Goal: Transaction & Acquisition: Purchase product/service

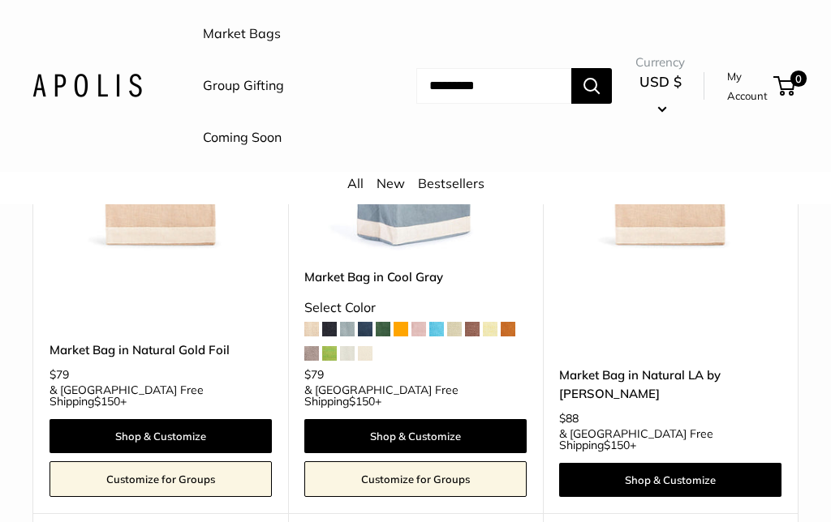
scroll to position [1715, 0]
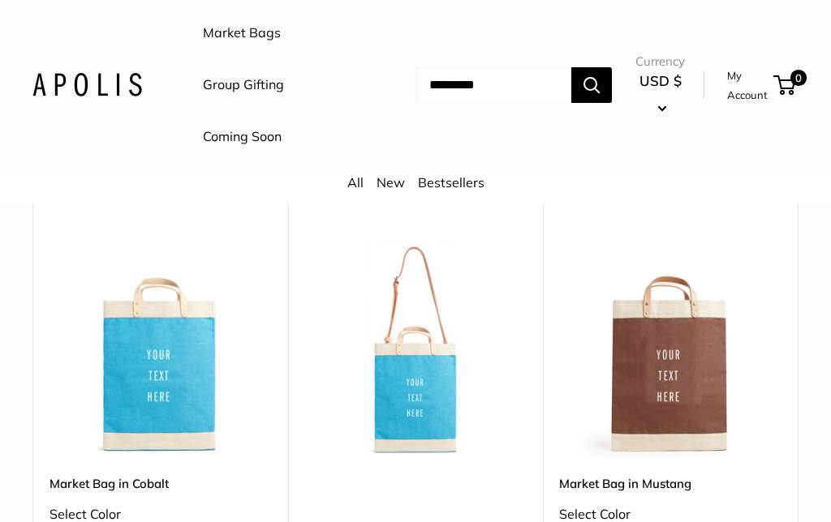
click at [262, 141] on link "Coming Soon" at bounding box center [242, 138] width 79 height 24
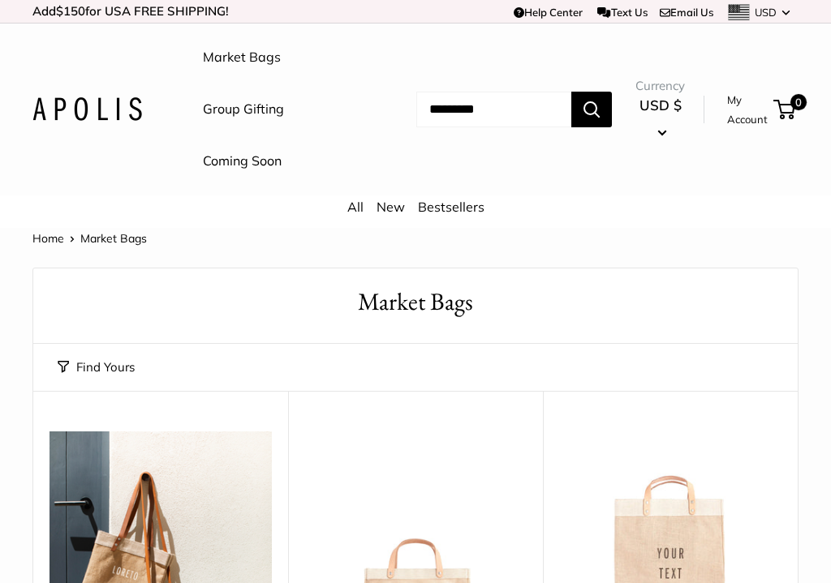
click at [396, 207] on link "New" at bounding box center [390, 207] width 28 height 16
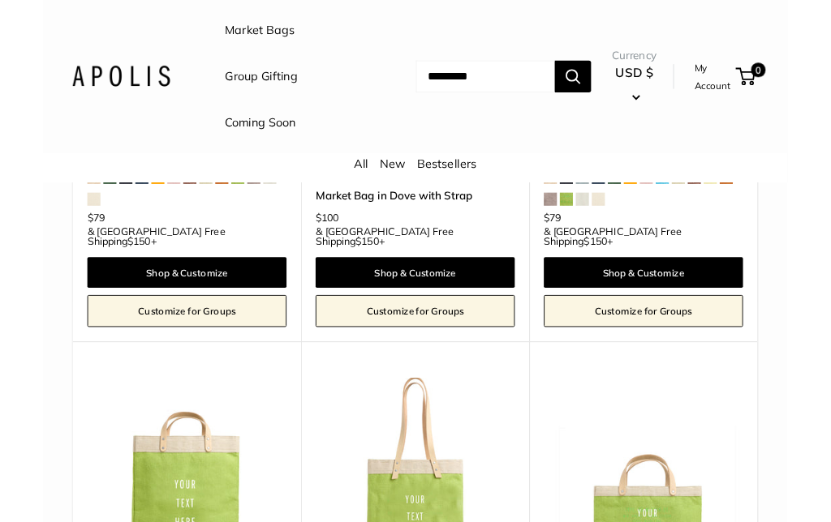
scroll to position [3639, 0]
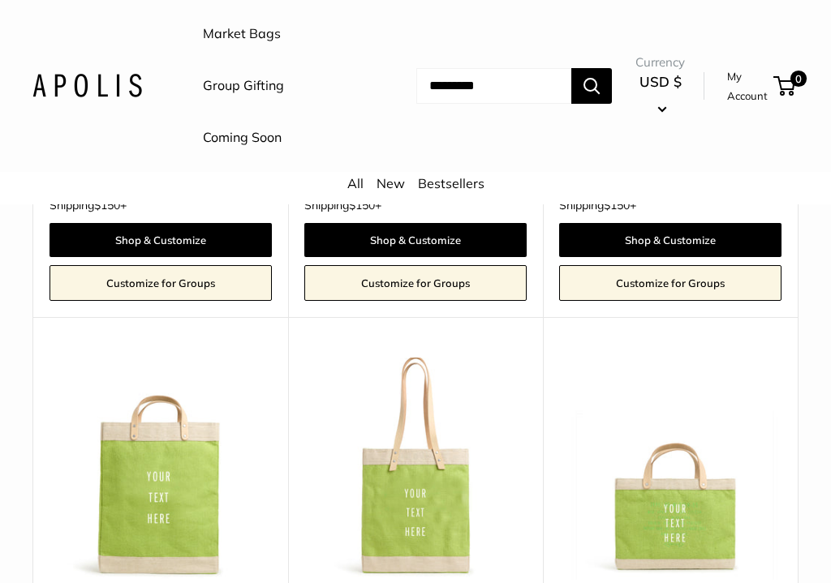
click at [445, 78] on input "Search..." at bounding box center [493, 86] width 155 height 36
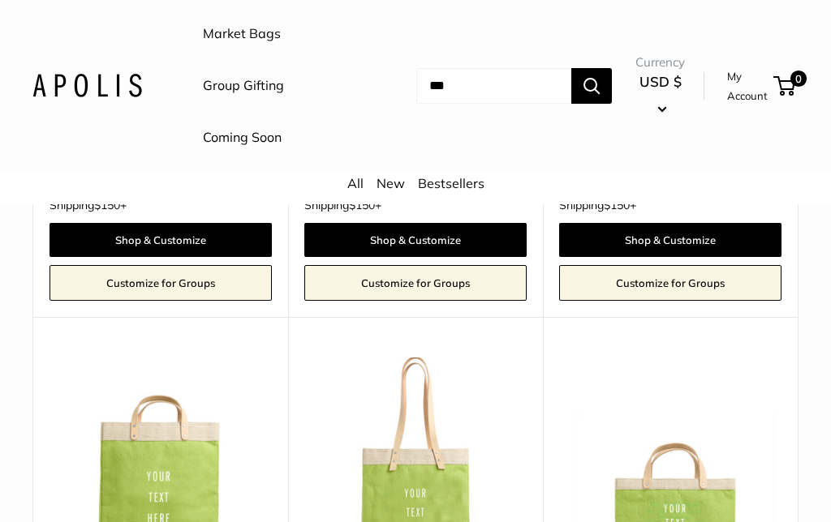
type input "***"
click at [591, 84] on button "Search" at bounding box center [591, 86] width 41 height 36
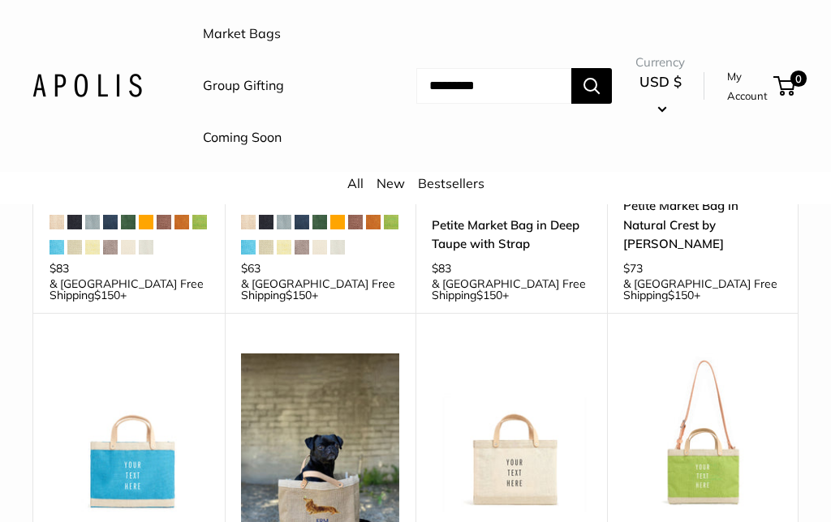
scroll to position [1682, 0]
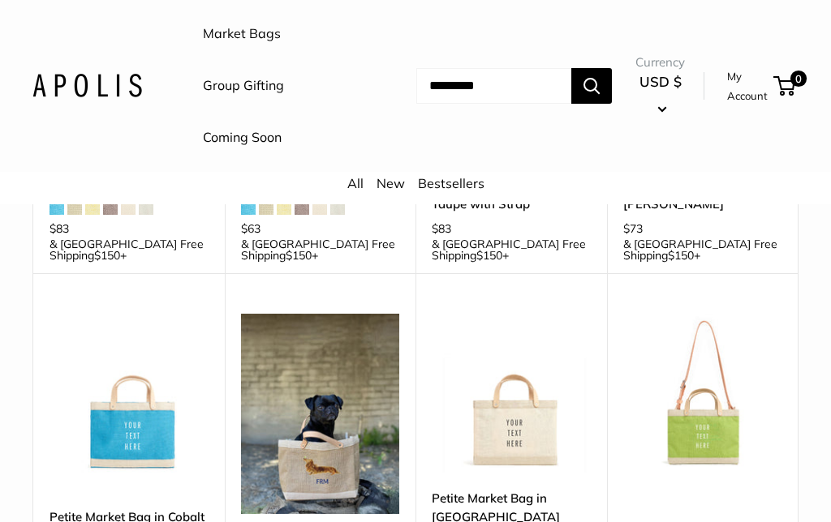
click at [285, 383] on img at bounding box center [320, 414] width 159 height 200
click at [296, 440] on img at bounding box center [320, 414] width 159 height 200
click at [308, 393] on img at bounding box center [320, 414] width 159 height 200
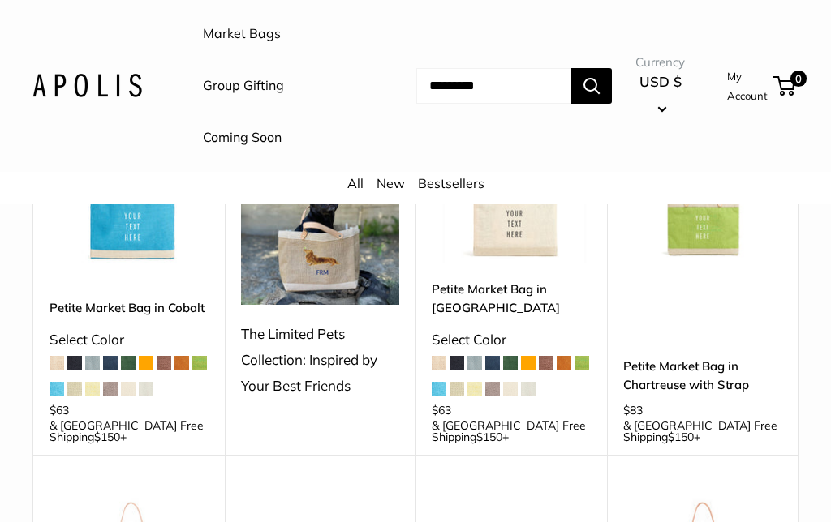
scroll to position [1940, 0]
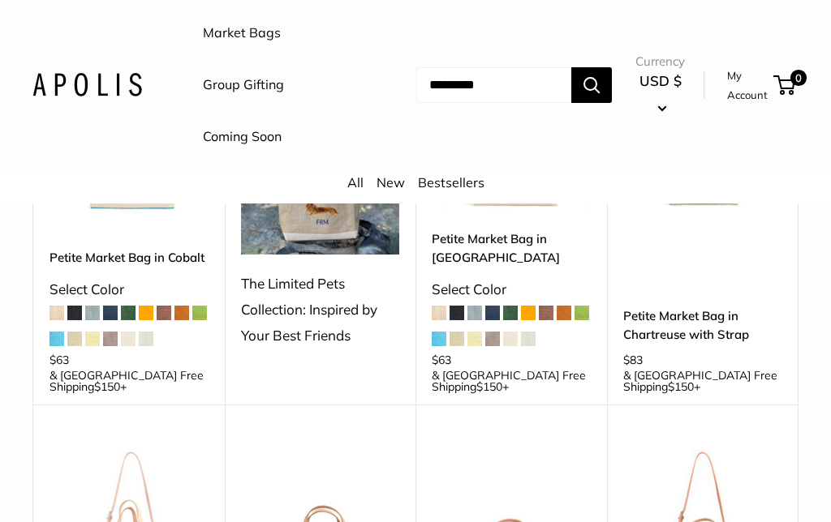
click at [293, 277] on div "The Limited Pets Collection: Inspired by Your Best Friends" at bounding box center [320, 310] width 159 height 77
click at [282, 272] on div "The Limited Pets Collection: Inspired by Your Best Friends" at bounding box center [320, 310] width 159 height 77
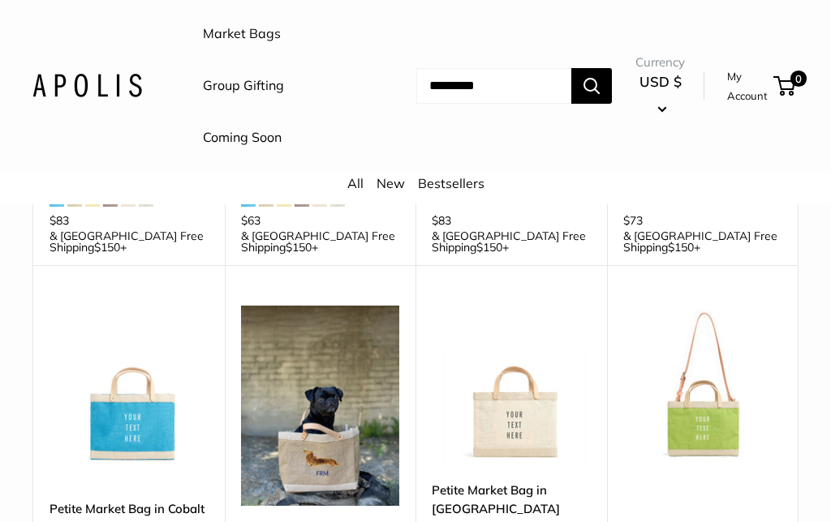
scroll to position [1687, 0]
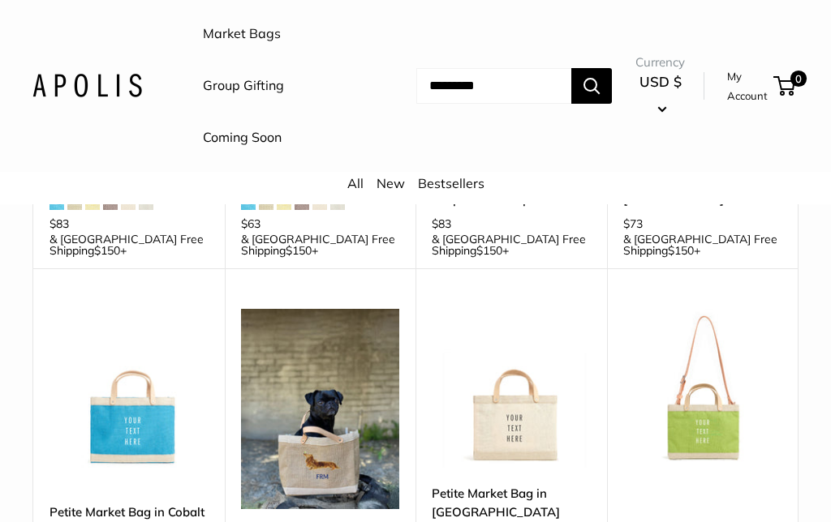
click at [286, 360] on img at bounding box center [320, 409] width 159 height 200
click at [269, 316] on img at bounding box center [320, 409] width 159 height 200
